Goal: Transaction & Acquisition: Purchase product/service

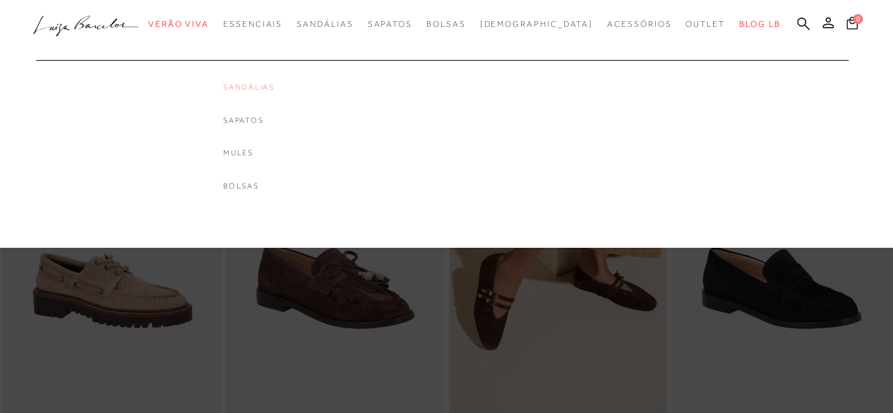
click at [274, 89] on link "Sandálias" at bounding box center [249, 87] width 52 height 12
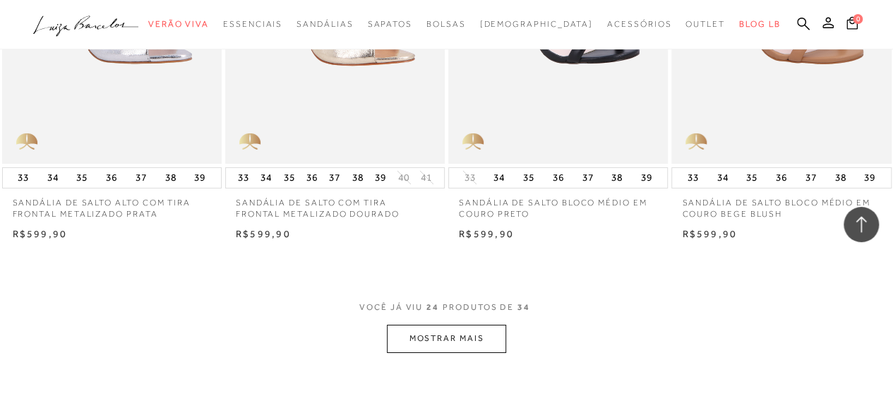
scroll to position [2391, 0]
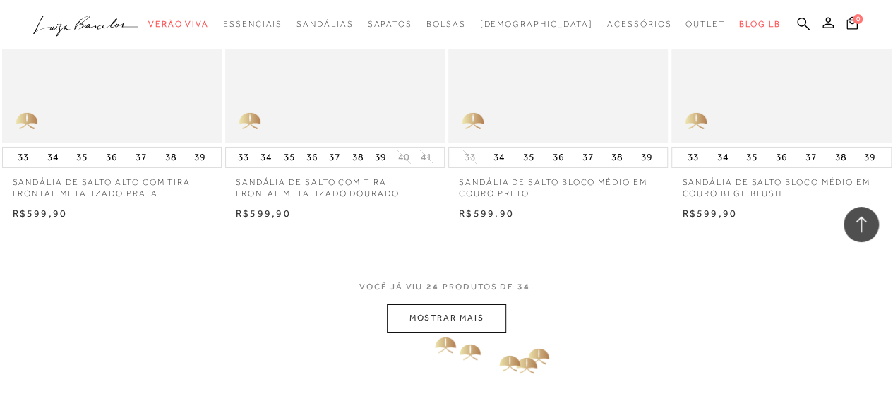
click at [426, 320] on button "MOSTRAR MAIS" at bounding box center [446, 318] width 119 height 28
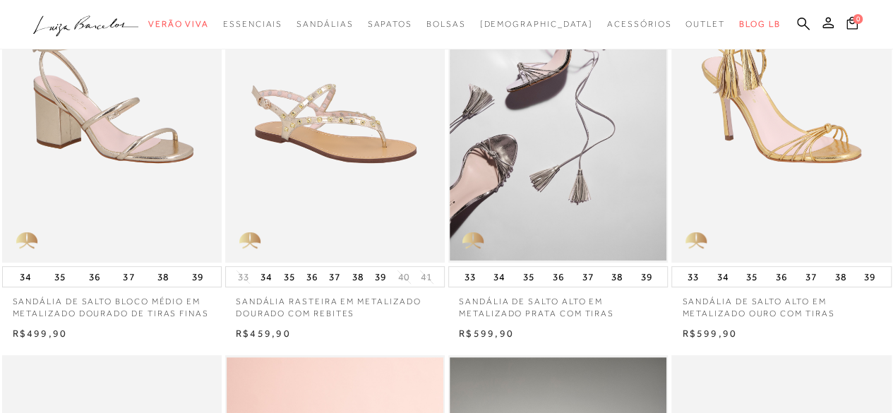
scroll to position [0, 0]
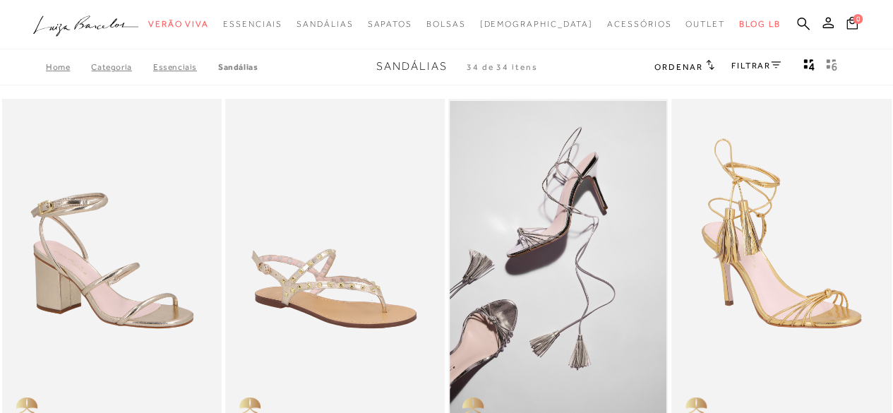
click at [181, 67] on link "Essenciais" at bounding box center [185, 67] width 65 height 10
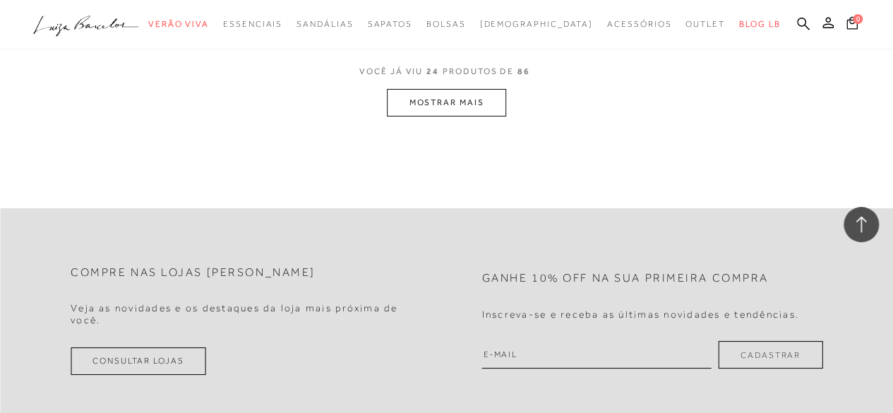
scroll to position [2630, 0]
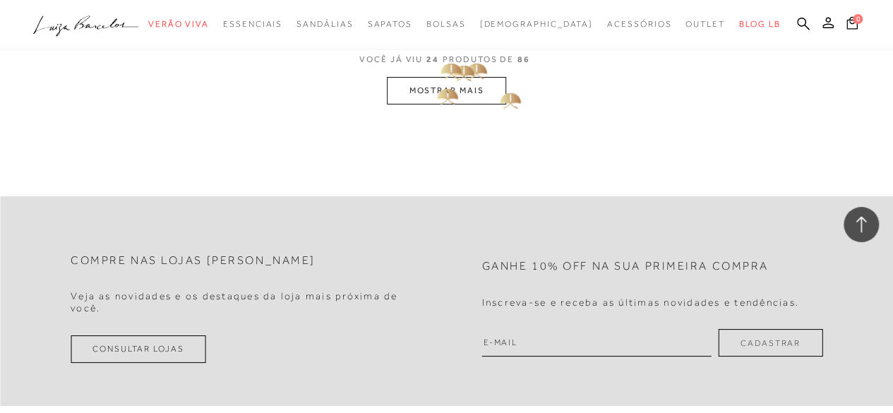
click at [431, 88] on button "MOSTRAR MAIS" at bounding box center [446, 91] width 119 height 28
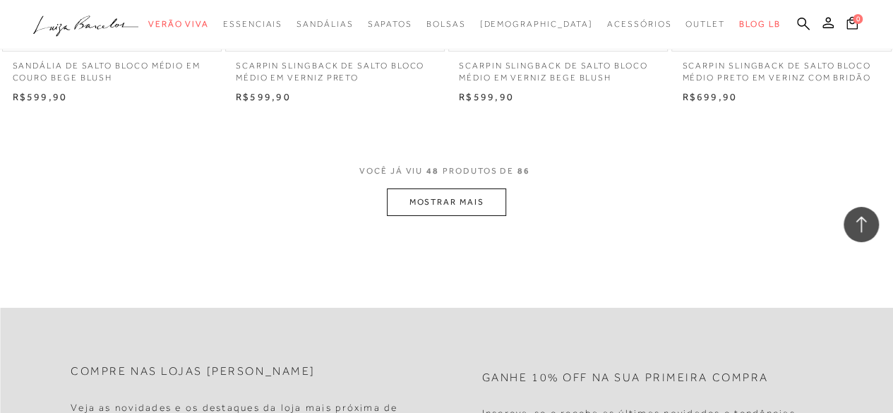
scroll to position [5161, 0]
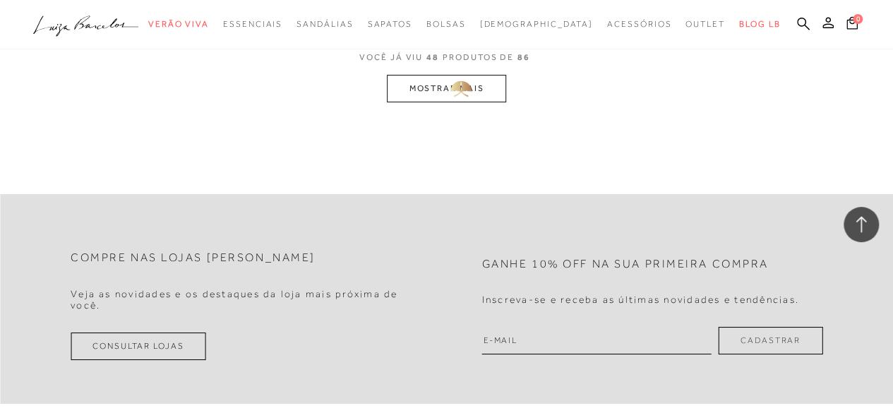
click at [444, 83] on button "MOSTRAR MAIS" at bounding box center [446, 89] width 119 height 28
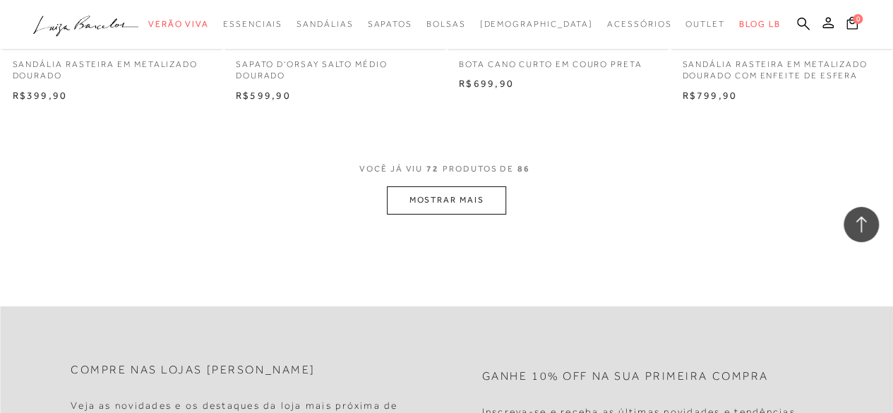
scroll to position [7653, 0]
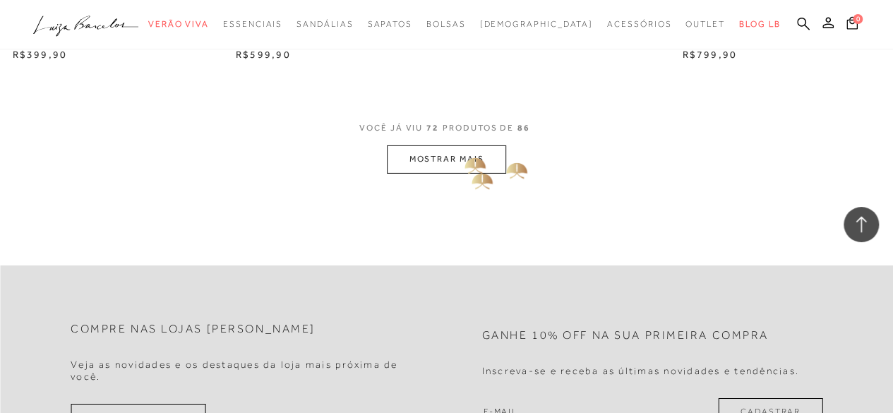
click at [471, 163] on button "MOSTRAR MAIS" at bounding box center [446, 159] width 119 height 28
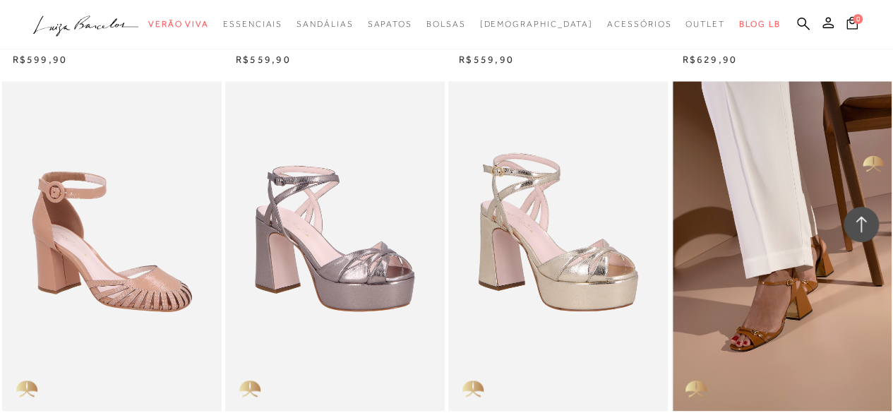
scroll to position [3388, 0]
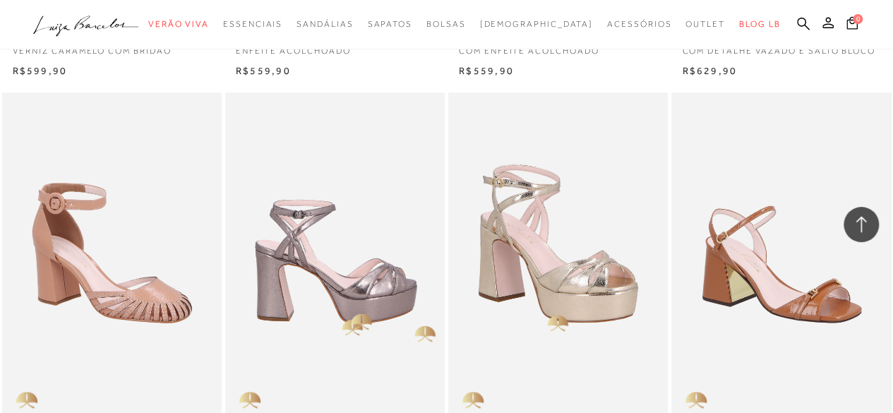
click at [361, 300] on img at bounding box center [335, 257] width 218 height 330
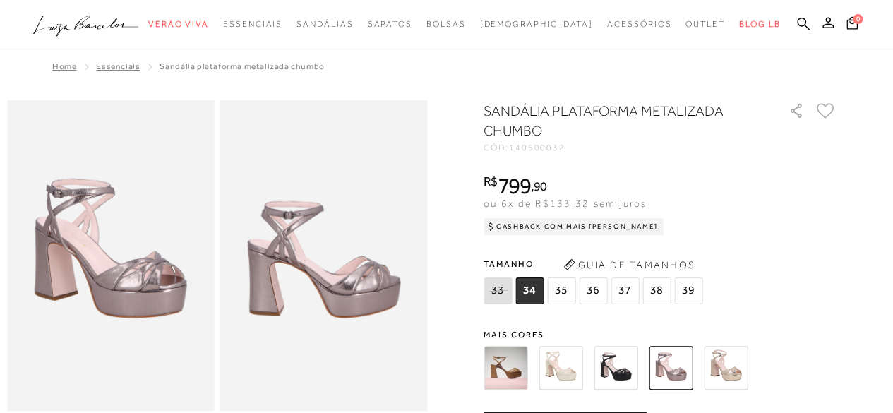
click at [52, 63] on span "Home" at bounding box center [64, 66] width 24 height 10
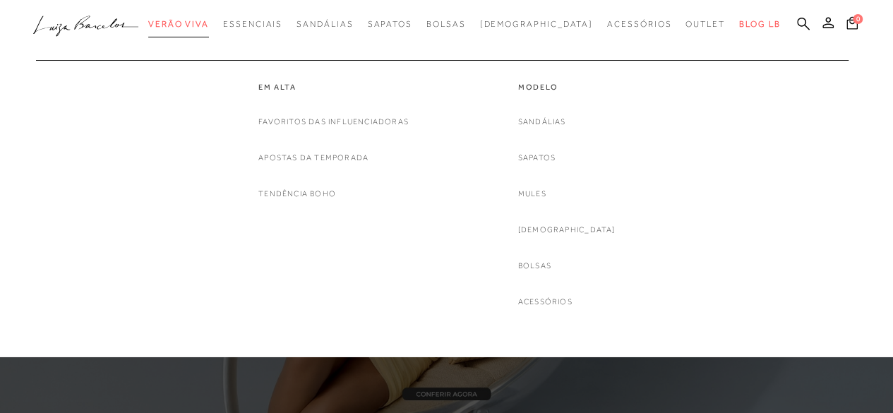
click at [204, 19] on span "Verão Viva" at bounding box center [178, 24] width 61 height 10
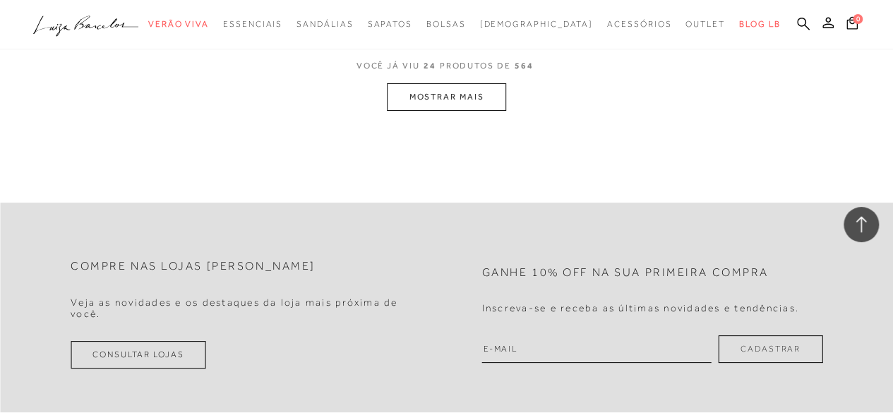
scroll to position [2680, 0]
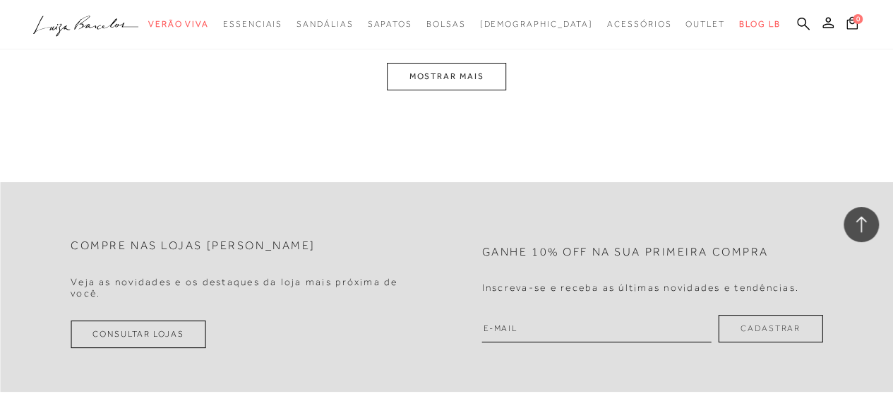
click at [449, 64] on button "MOSTRAR MAIS" at bounding box center [446, 77] width 119 height 28
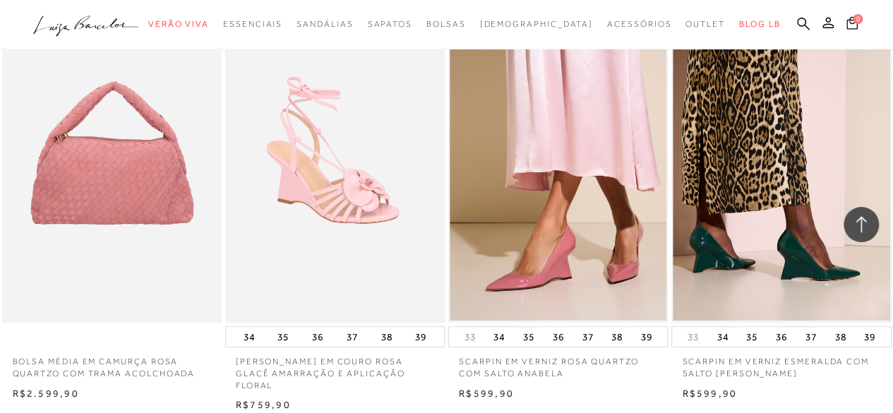
scroll to position [5255, 0]
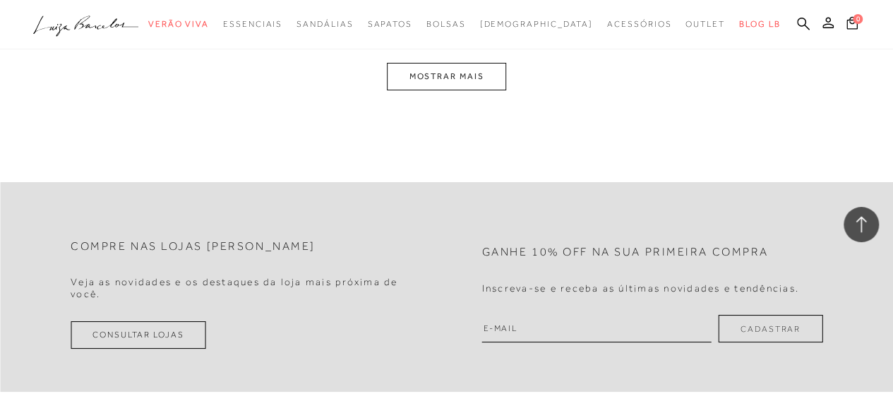
click at [452, 71] on button "MOSTRAR MAIS" at bounding box center [446, 77] width 119 height 28
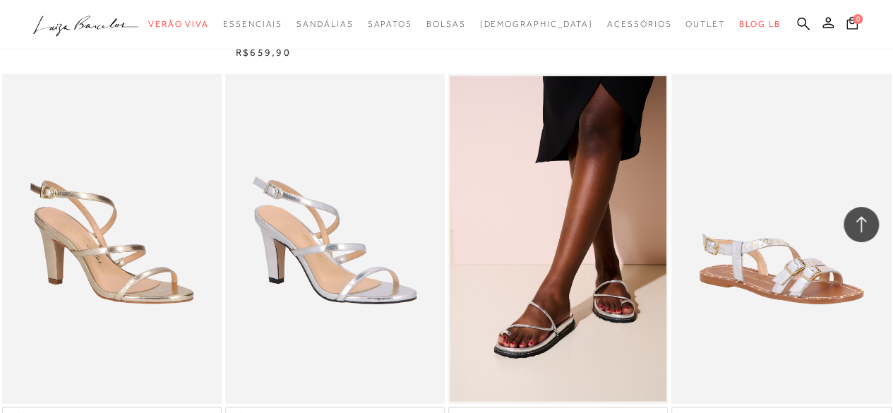
scroll to position [7698, 0]
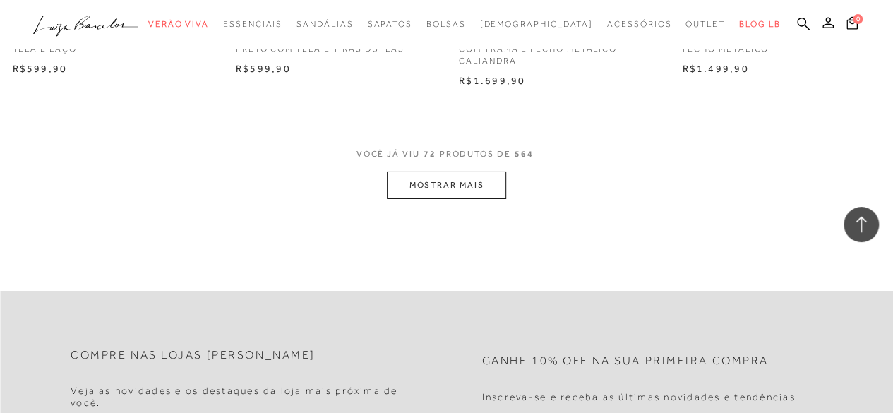
click at [429, 171] on button "MOSTRAR MAIS" at bounding box center [446, 185] width 119 height 28
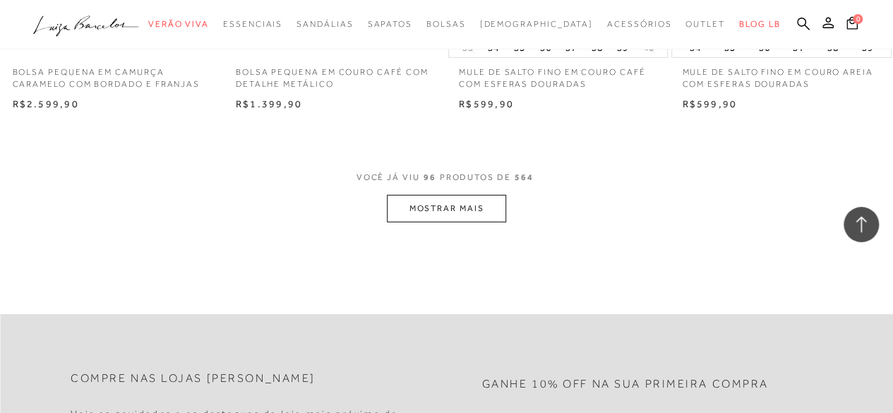
scroll to position [10313, 0]
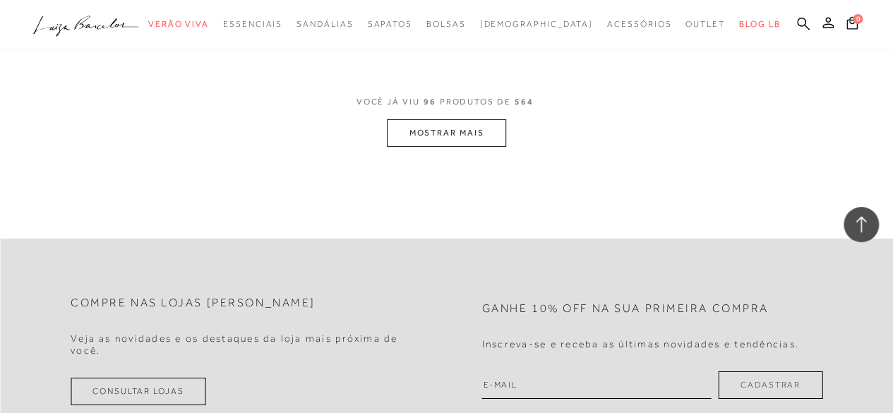
click at [449, 121] on button "MOSTRAR MAIS" at bounding box center [446, 133] width 119 height 28
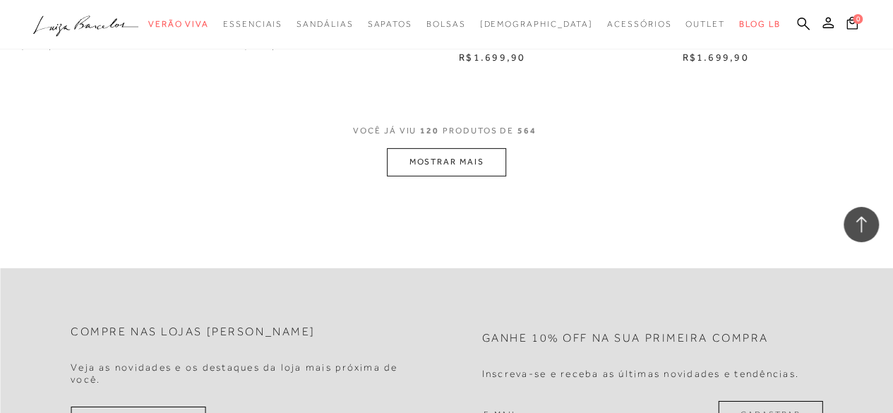
scroll to position [12887, 0]
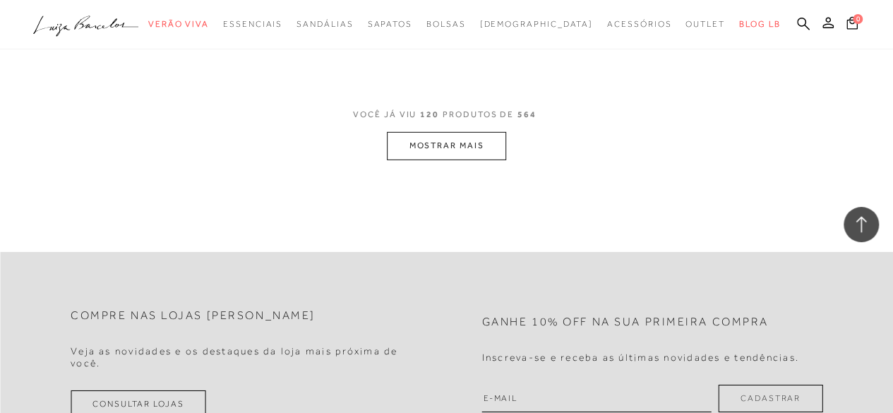
click at [446, 132] on button "MOSTRAR MAIS" at bounding box center [446, 146] width 119 height 28
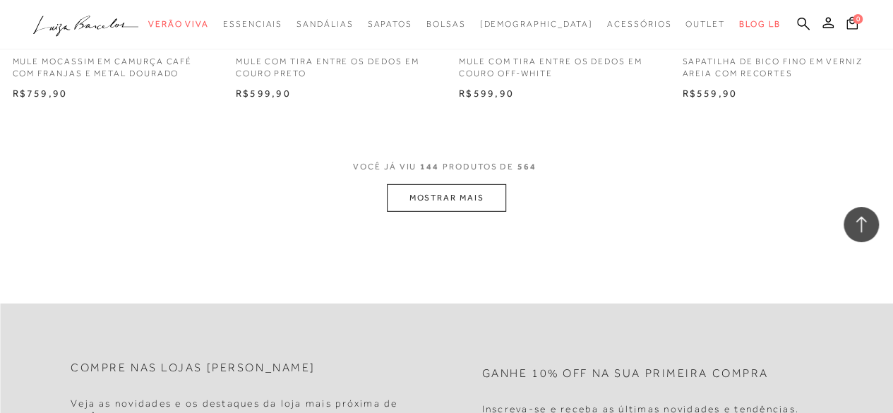
scroll to position [15470, 0]
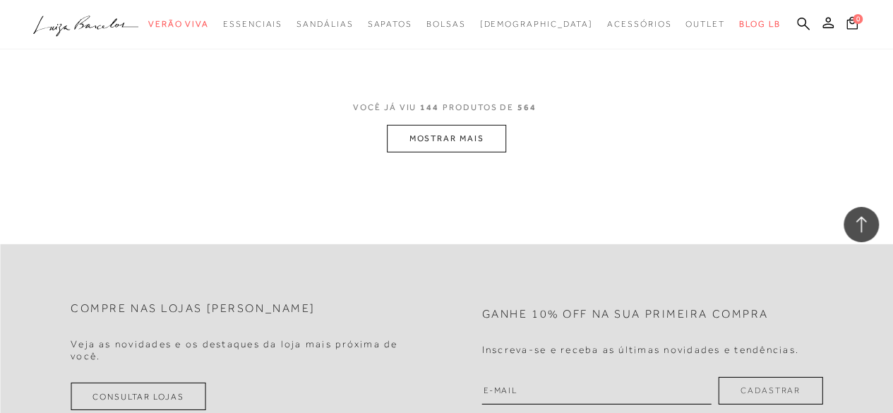
click at [469, 126] on button "MOSTRAR MAIS" at bounding box center [446, 139] width 119 height 28
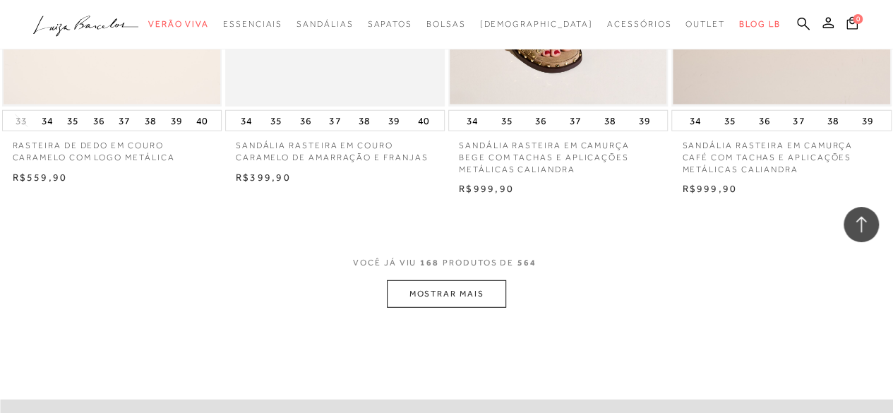
scroll to position [17991, 0]
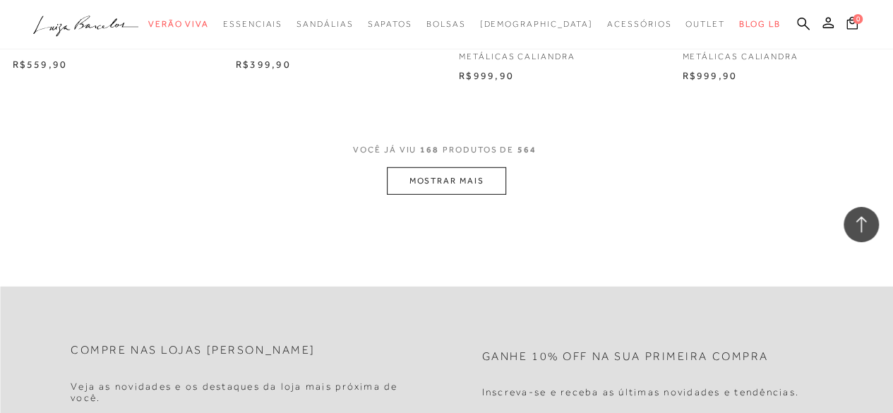
click at [457, 168] on button "MOSTRAR MAIS" at bounding box center [446, 181] width 119 height 28
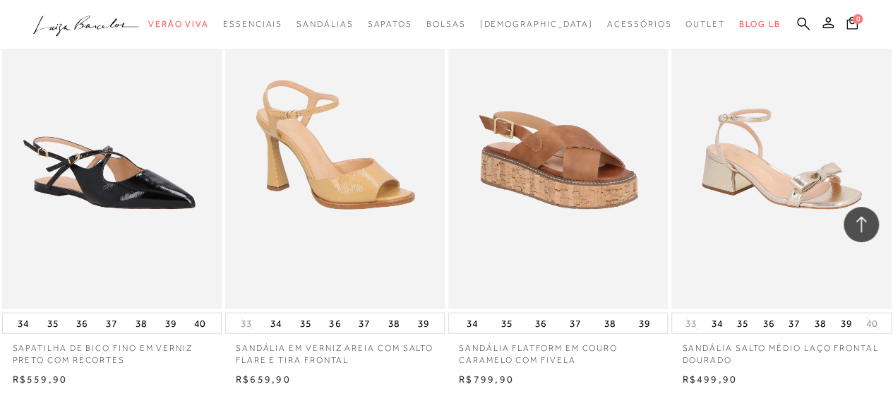
scroll to position [20267, 0]
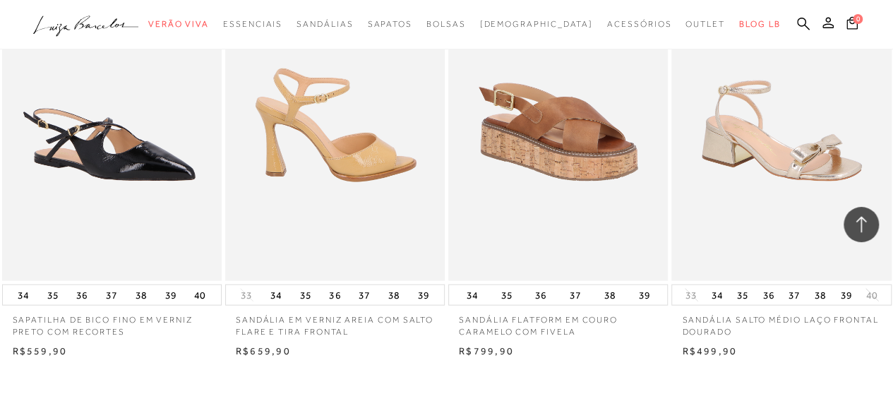
click at [375, 159] on img at bounding box center [335, 116] width 218 height 330
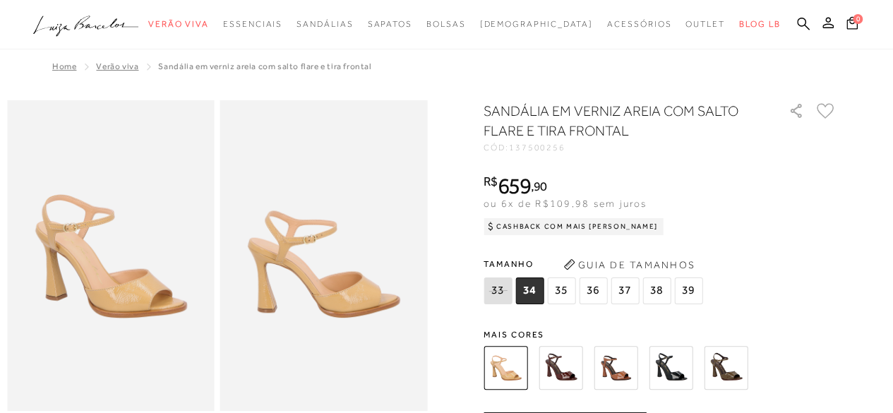
click at [619, 362] on img at bounding box center [615, 368] width 44 height 44
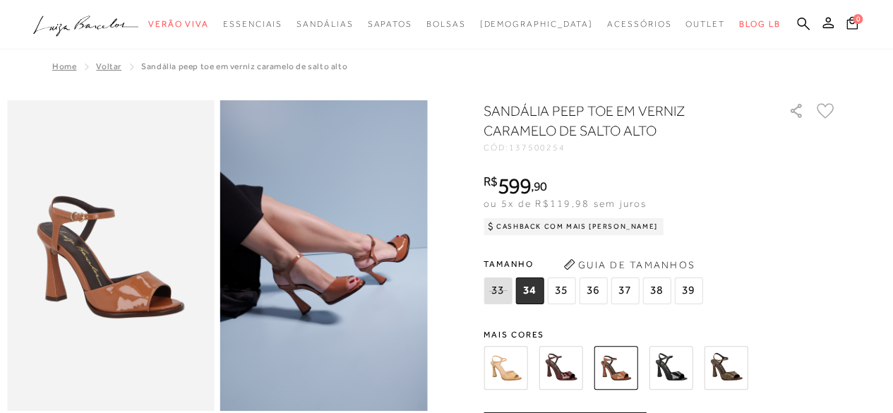
click at [570, 368] on img at bounding box center [560, 368] width 44 height 44
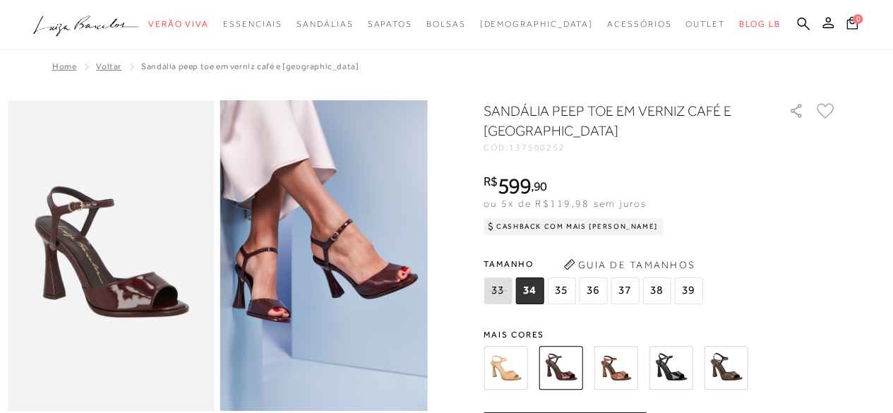
click at [740, 365] on img at bounding box center [725, 368] width 44 height 44
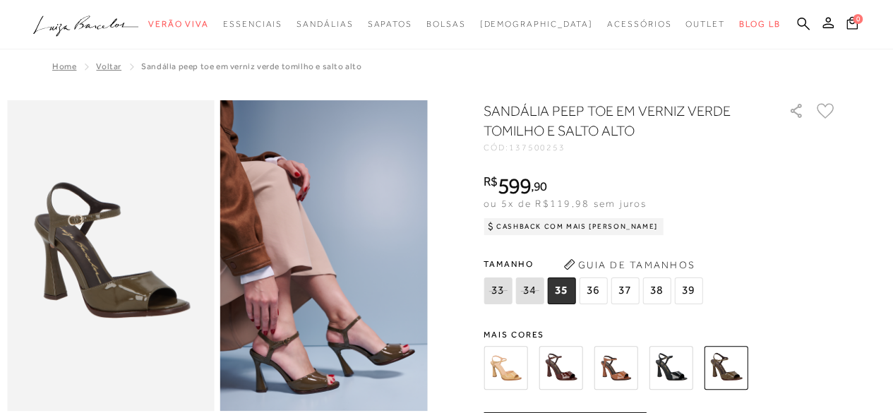
click at [673, 362] on img at bounding box center [670, 368] width 44 height 44
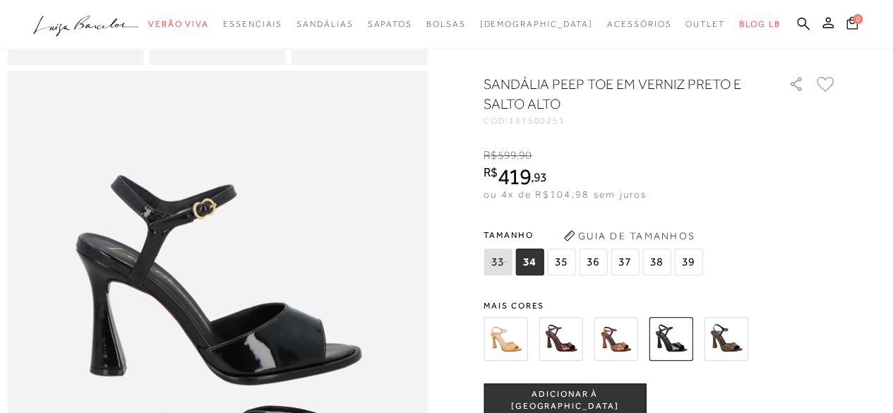
scroll to position [601, 0]
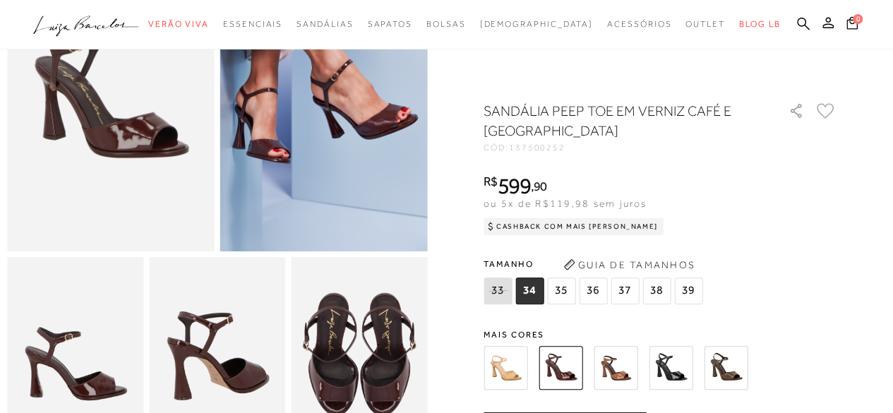
scroll to position [154, 0]
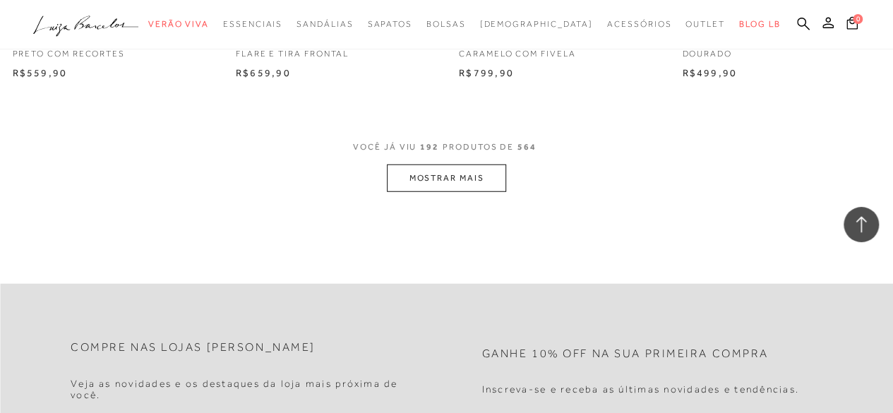
scroll to position [20441, 0]
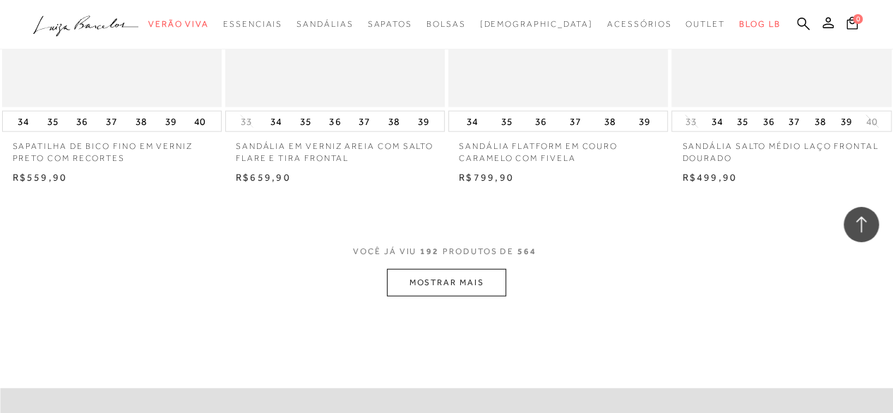
click at [481, 269] on button "MOSTRAR MAIS" at bounding box center [446, 283] width 119 height 28
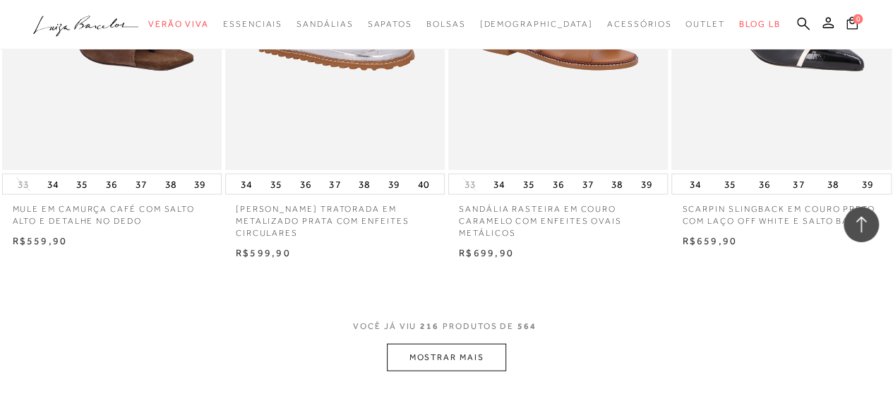
scroll to position [23018, 0]
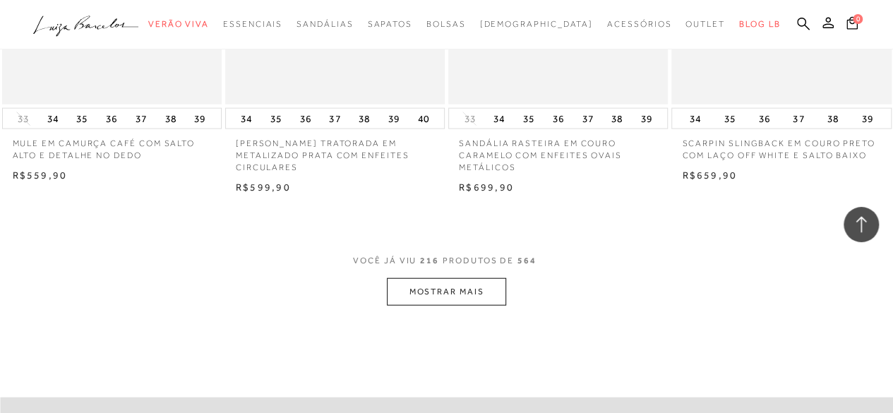
click at [458, 278] on button "MOSTRAR MAIS" at bounding box center [446, 292] width 119 height 28
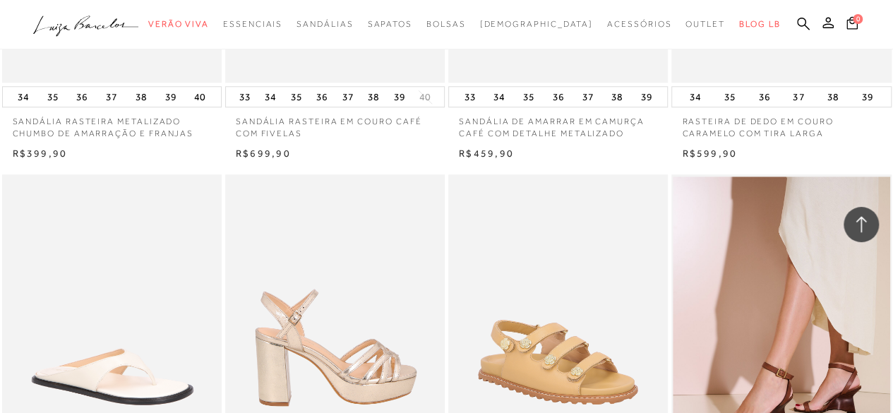
scroll to position [25049, 0]
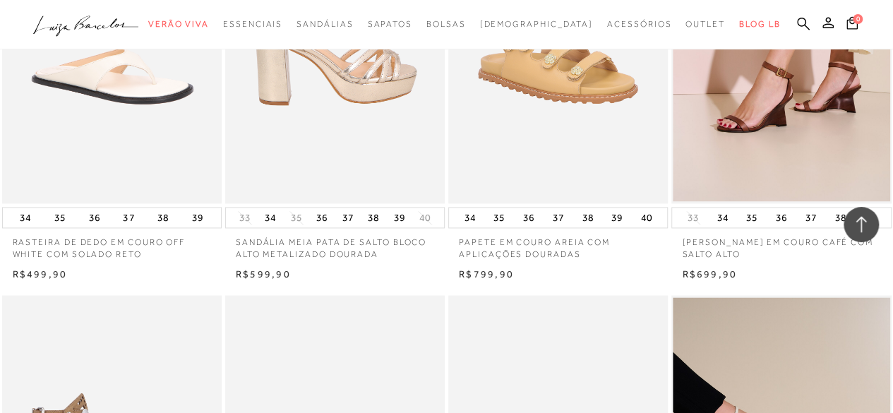
drag, startPoint x: 896, startPoint y: 409, endPoint x: 392, endPoint y: 184, distance: 552.1
click at [392, 184] on ul at bounding box center [334, 38] width 217 height 325
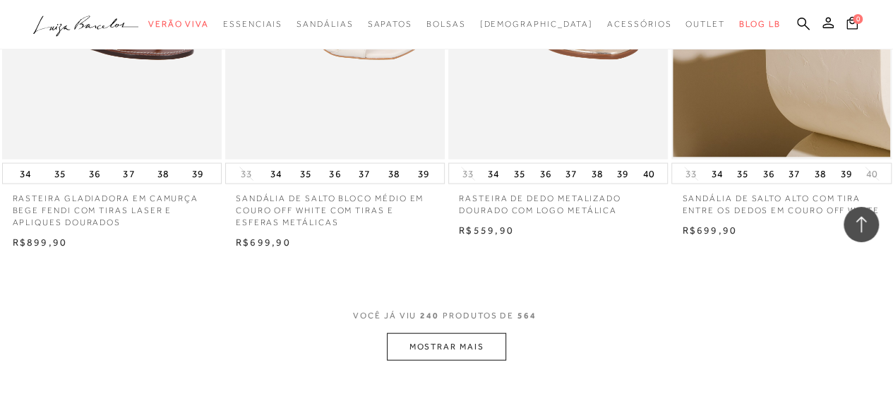
scroll to position [25721, 0]
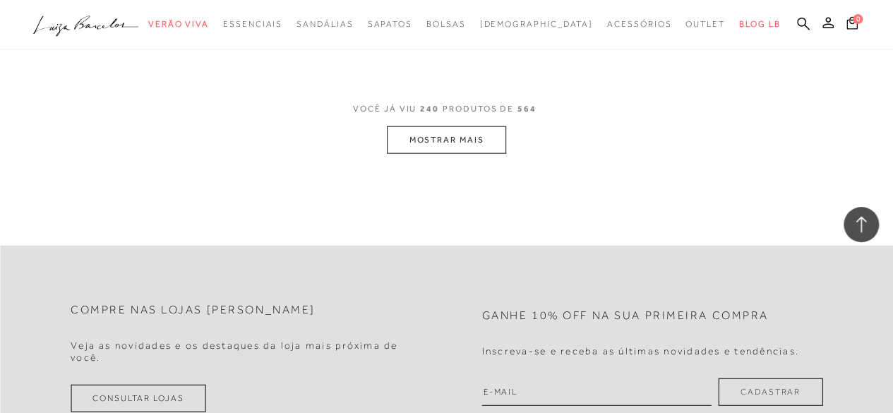
click at [427, 126] on button "MOSTRAR MAIS" at bounding box center [446, 140] width 119 height 28
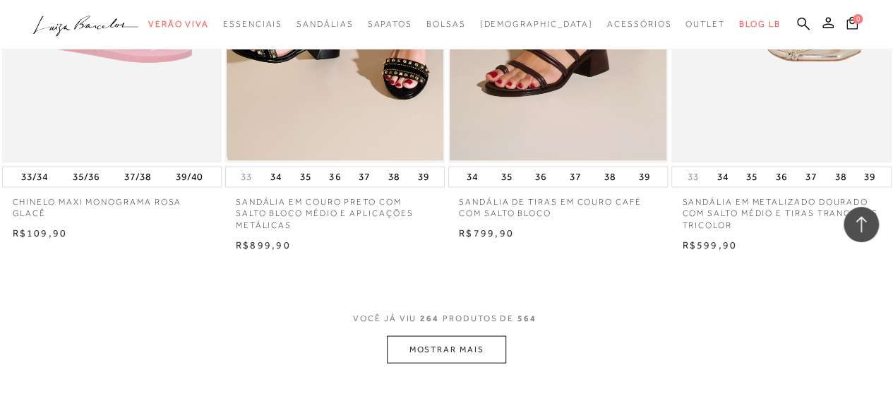
scroll to position [28327, 0]
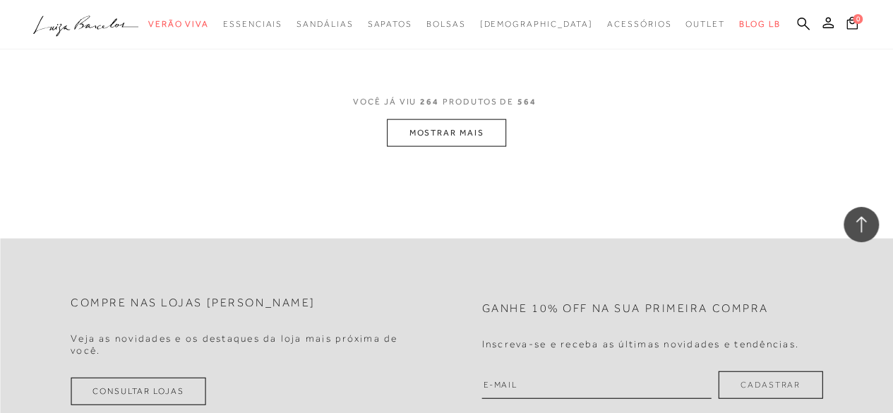
click at [471, 119] on button "MOSTRAR MAIS" at bounding box center [446, 133] width 119 height 28
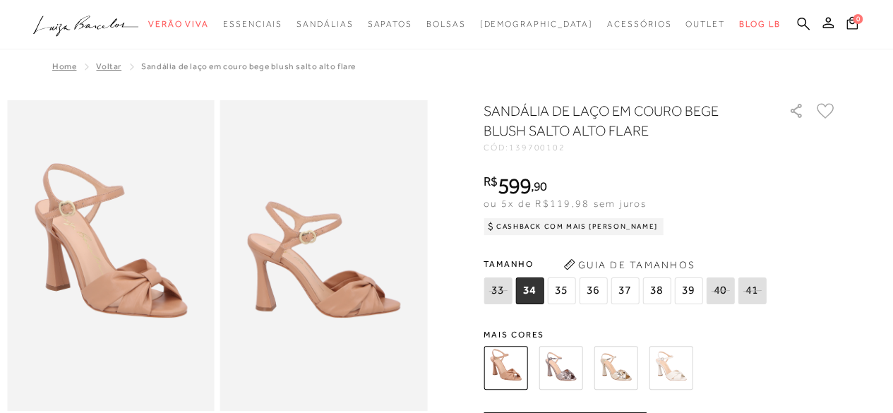
click at [569, 376] on img at bounding box center [560, 368] width 44 height 44
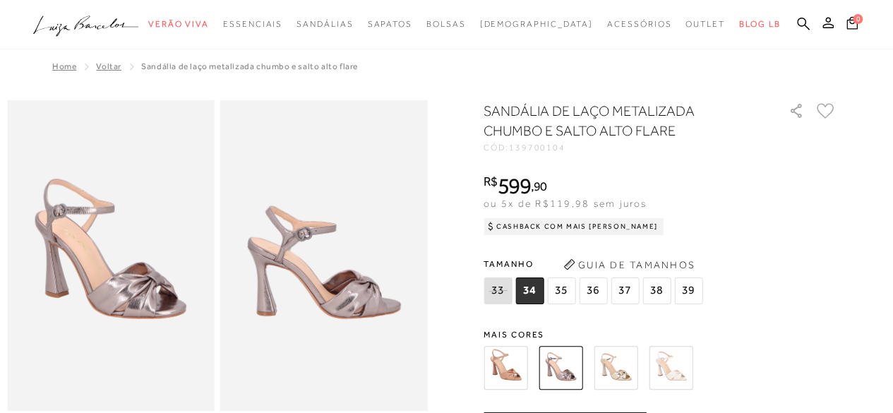
click at [834, 106] on icon at bounding box center [825, 111] width 18 height 16
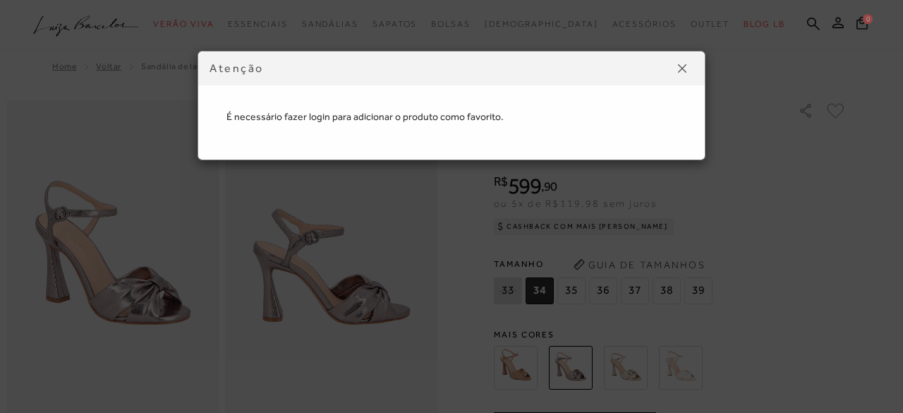
click at [684, 66] on img at bounding box center [682, 68] width 8 height 8
